Goal: Transaction & Acquisition: Purchase product/service

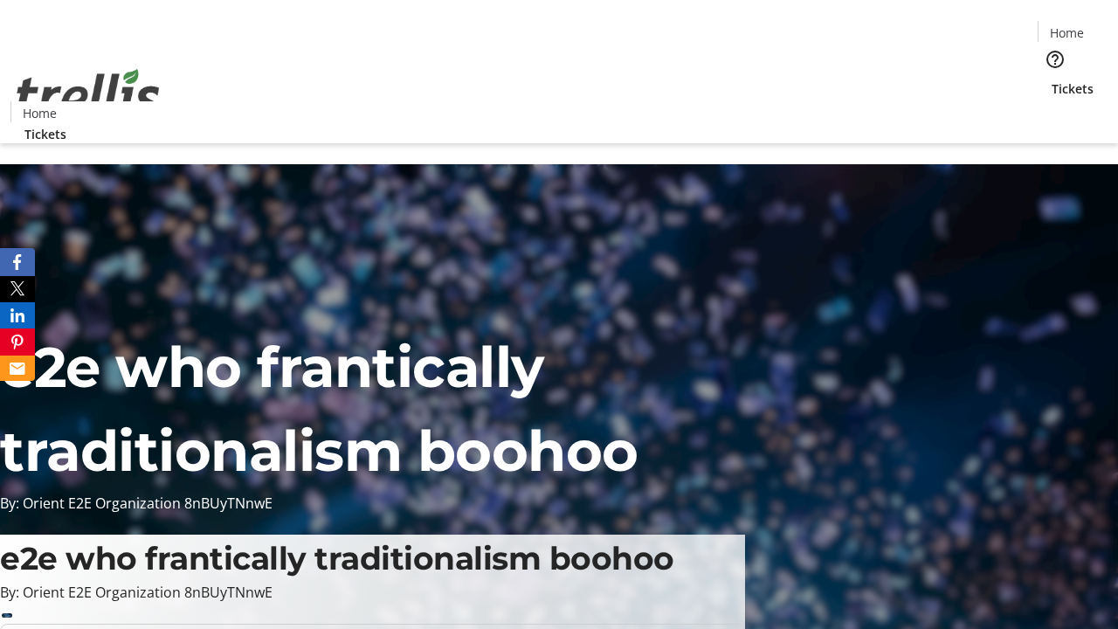
click at [1052, 79] on span "Tickets" at bounding box center [1073, 88] width 42 height 18
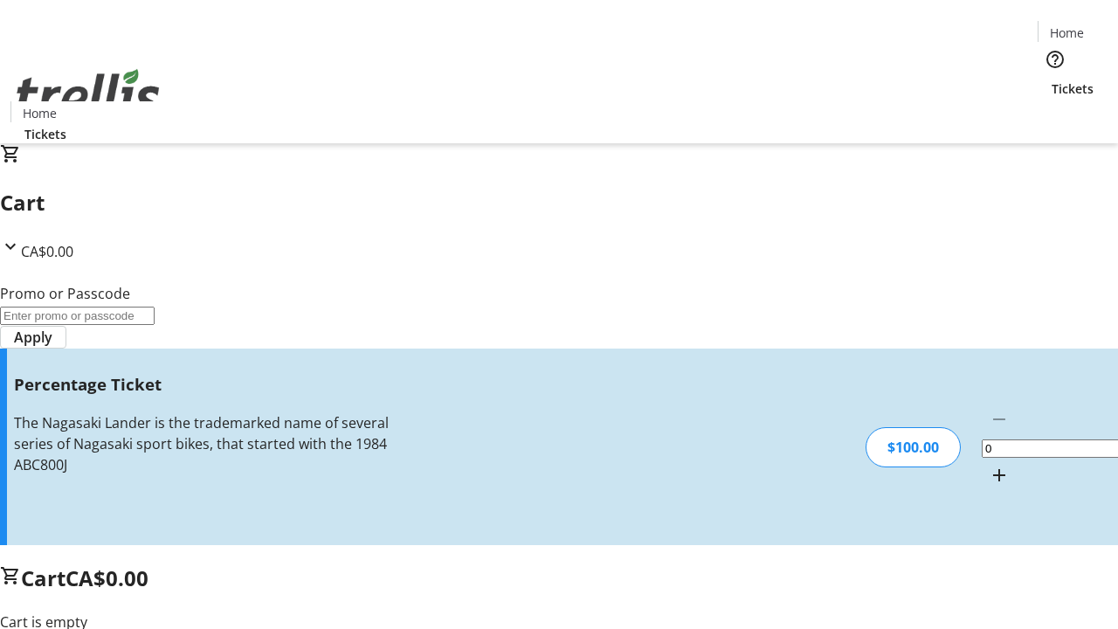
click at [989, 465] on mat-icon "Increment by one" at bounding box center [999, 475] width 21 height 21
type input "1"
type input "BAR"
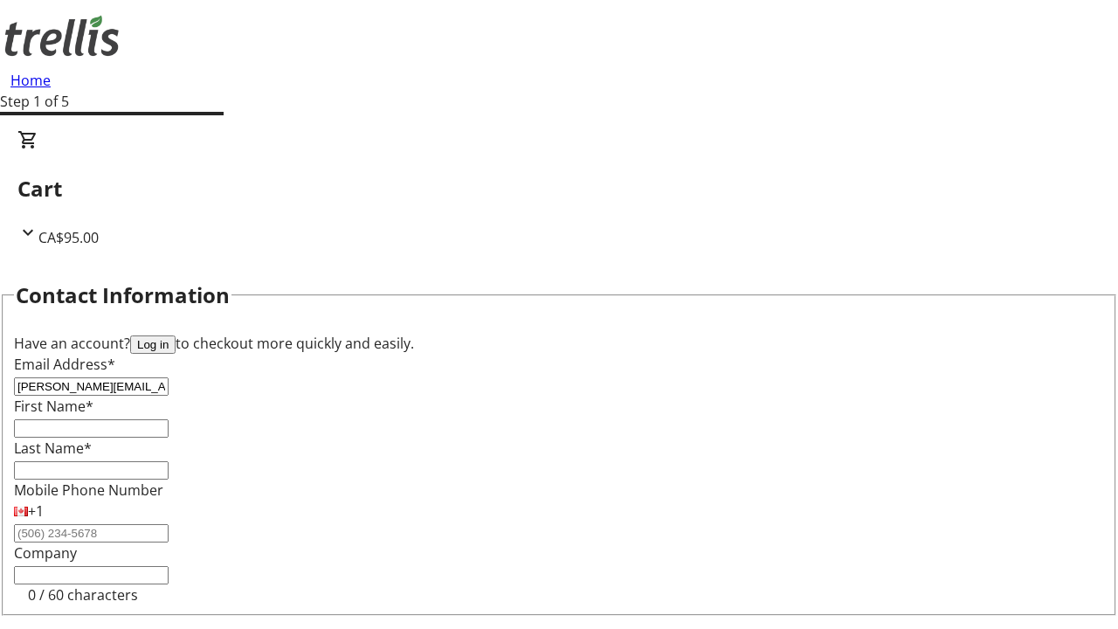
type input "[PERSON_NAME][EMAIL_ADDRESS][DOMAIN_NAME]"
type input "[PERSON_NAME]"
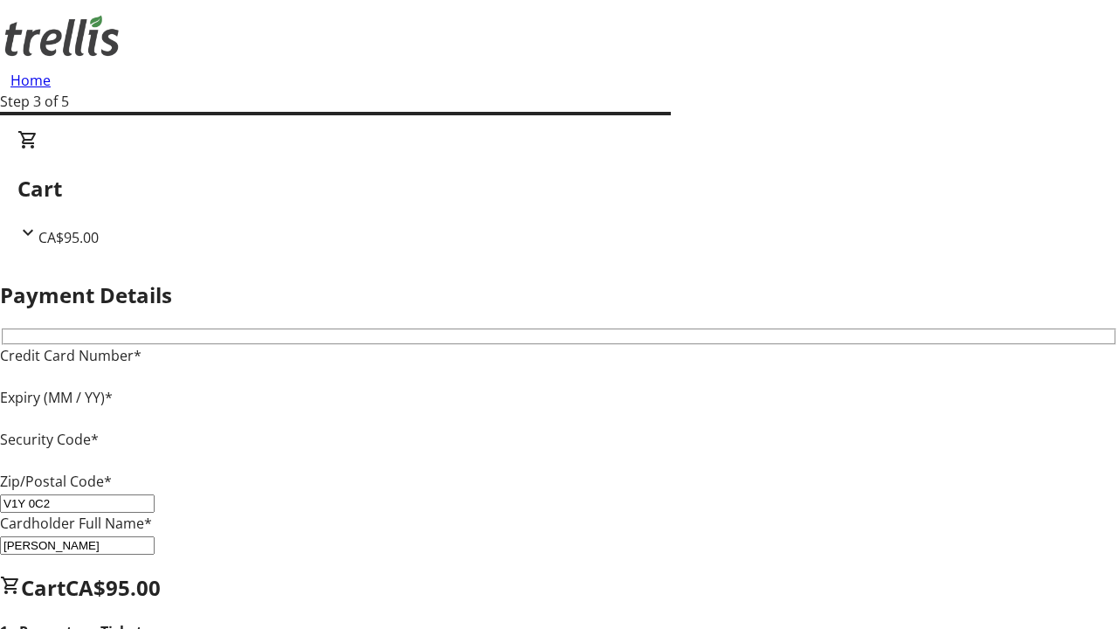
type input "V1Y 0C2"
